Goal: Register for event/course

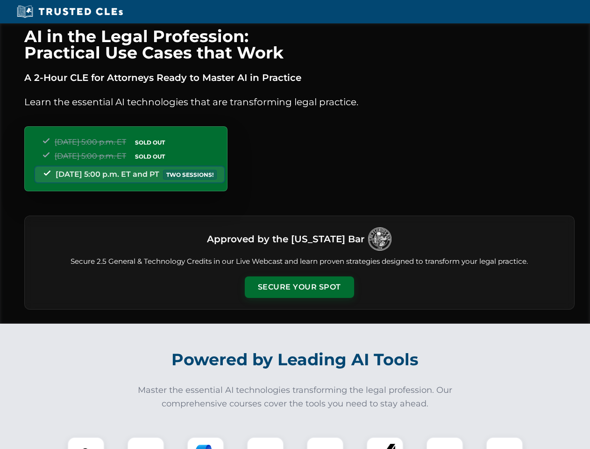
click at [299, 287] on button "Secure Your Spot" at bounding box center [299, 286] width 109 height 21
click at [86, 443] on img at bounding box center [85, 455] width 27 height 27
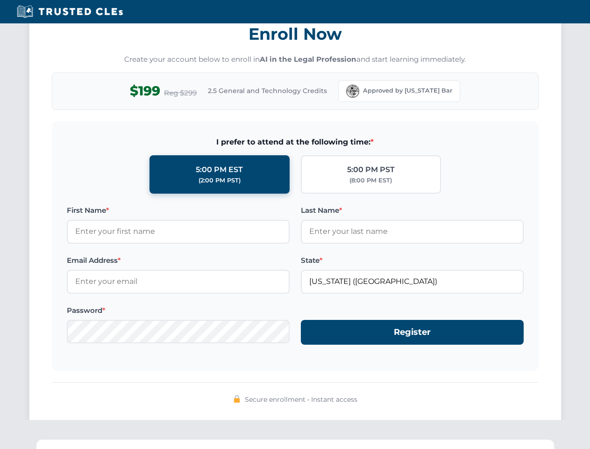
scroll to position [917, 0]
